Goal: Task Accomplishment & Management: Complete application form

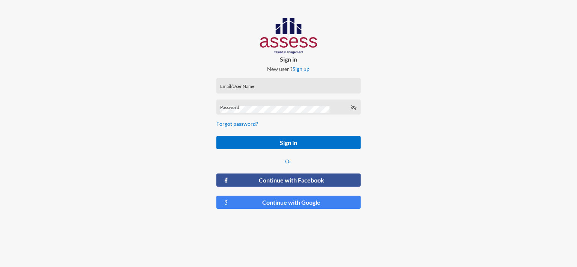
type input "[EMAIL_ADDRESS][DOMAIN_NAME]"
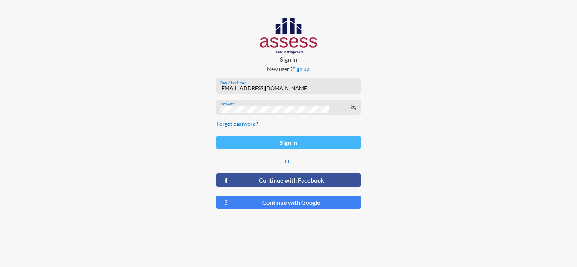
click at [279, 147] on button "Sign in" at bounding box center [288, 142] width 144 height 13
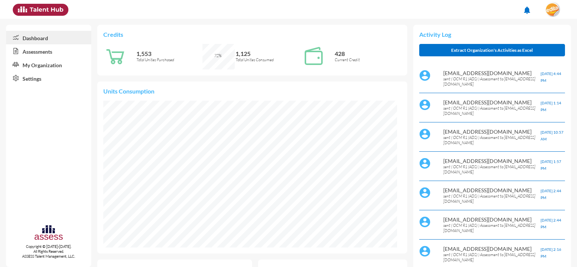
scroll to position [67, 135]
click at [40, 53] on link "Assessments" at bounding box center [48, 51] width 85 height 14
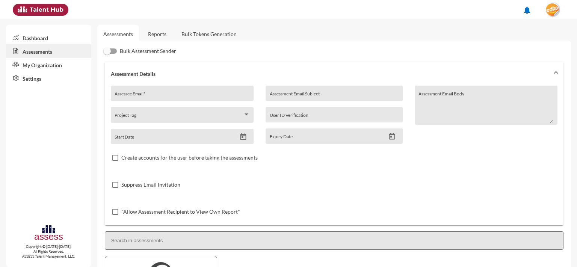
click at [159, 38] on link "Reports" at bounding box center [157, 34] width 30 height 18
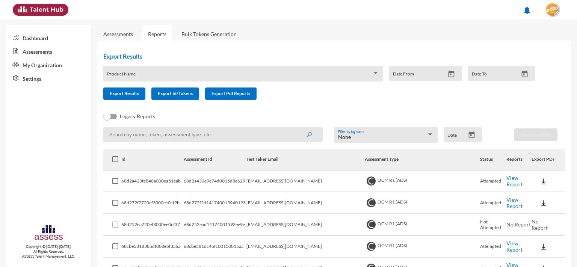
click at [156, 73] on div "Product Name" at bounding box center [243, 76] width 272 height 12
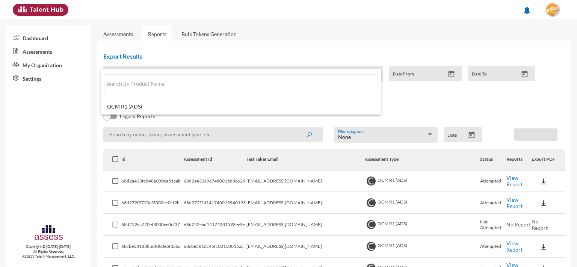
click at [203, 54] on div at bounding box center [288, 133] width 577 height 267
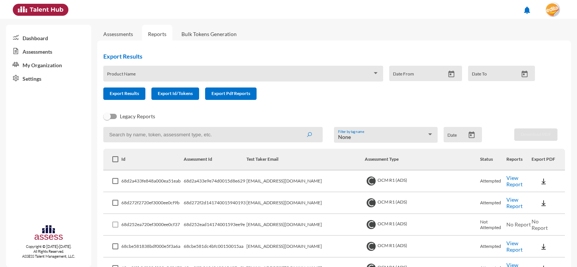
click at [132, 36] on link "Assessments" at bounding box center [118, 34] width 30 height 6
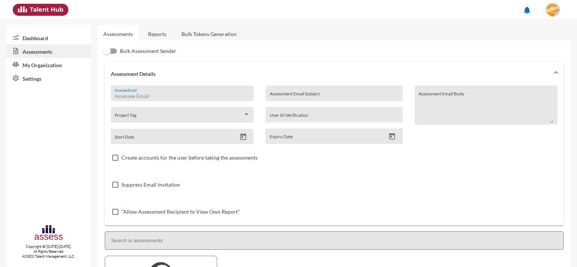
click at [136, 97] on input "Assessee Email *" at bounding box center [182, 96] width 135 height 6
paste input "[EMAIL_ADDRESS][DOMAIN_NAME]"
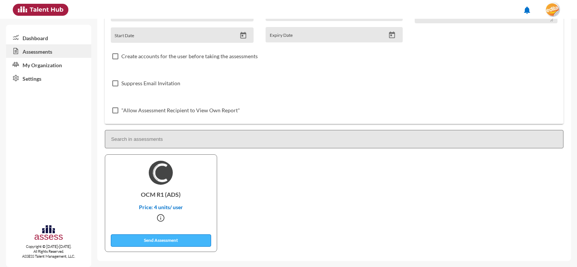
click at [176, 238] on button "Send Assessment" at bounding box center [161, 240] width 101 height 12
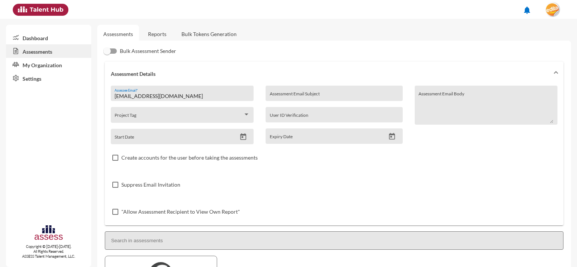
click at [199, 92] on div "[EMAIL_ADDRESS][DOMAIN_NAME] Assessee Email *" at bounding box center [182, 95] width 135 height 11
drag, startPoint x: 186, startPoint y: 95, endPoint x: 38, endPoint y: 73, distance: 150.1
click at [115, 93] on input "[EMAIL_ADDRESS][DOMAIN_NAME]" at bounding box center [182, 96] width 135 height 6
paste input "kirolosabdo904"
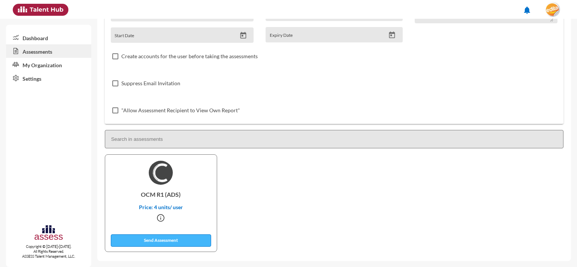
click at [202, 242] on button "Send Assessment" at bounding box center [161, 240] width 101 height 12
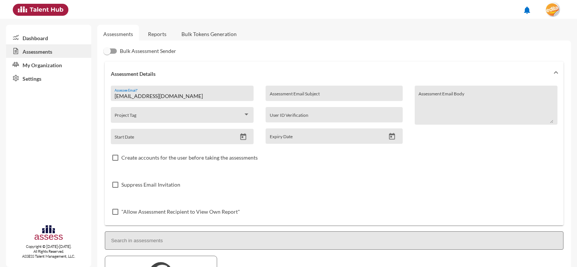
click at [190, 97] on input "[EMAIL_ADDRESS][DOMAIN_NAME]" at bounding box center [182, 96] width 135 height 6
drag, startPoint x: 209, startPoint y: 95, endPoint x: 50, endPoint y: 88, distance: 158.8
click at [115, 93] on input "[EMAIL_ADDRESS][DOMAIN_NAME]" at bounding box center [182, 96] width 135 height 6
paste input "[EMAIL_ADDRESS]"
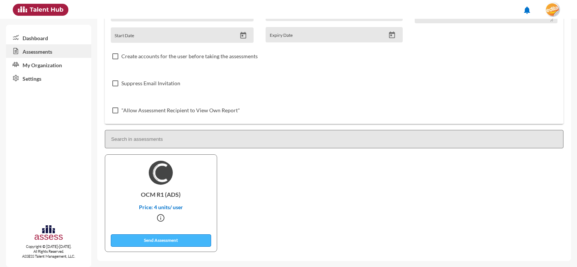
type input "[EMAIL_ADDRESS][DOMAIN_NAME]"
click at [166, 242] on button "Send Assessment" at bounding box center [161, 240] width 101 height 12
